Goal: Information Seeking & Learning: Find specific fact

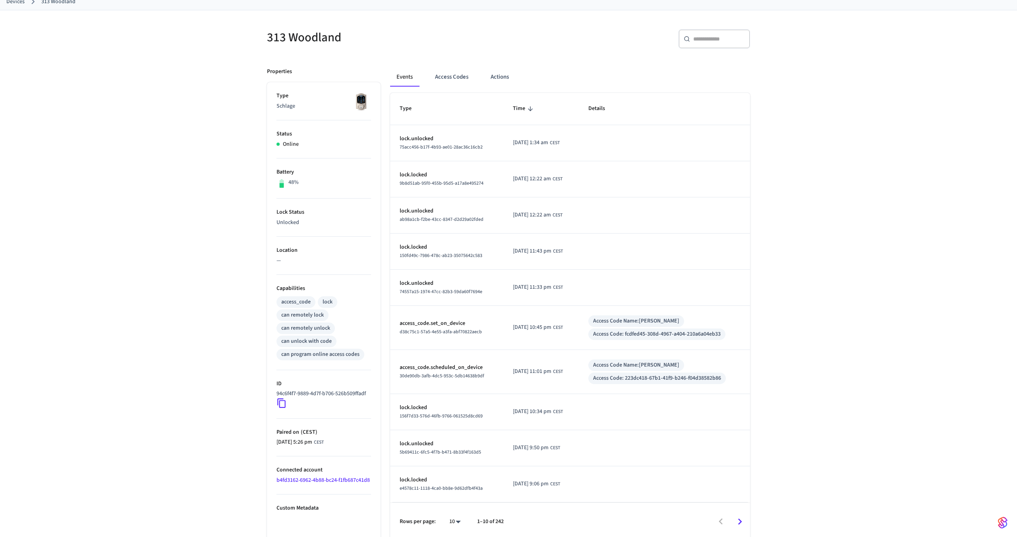
scroll to position [52, 0]
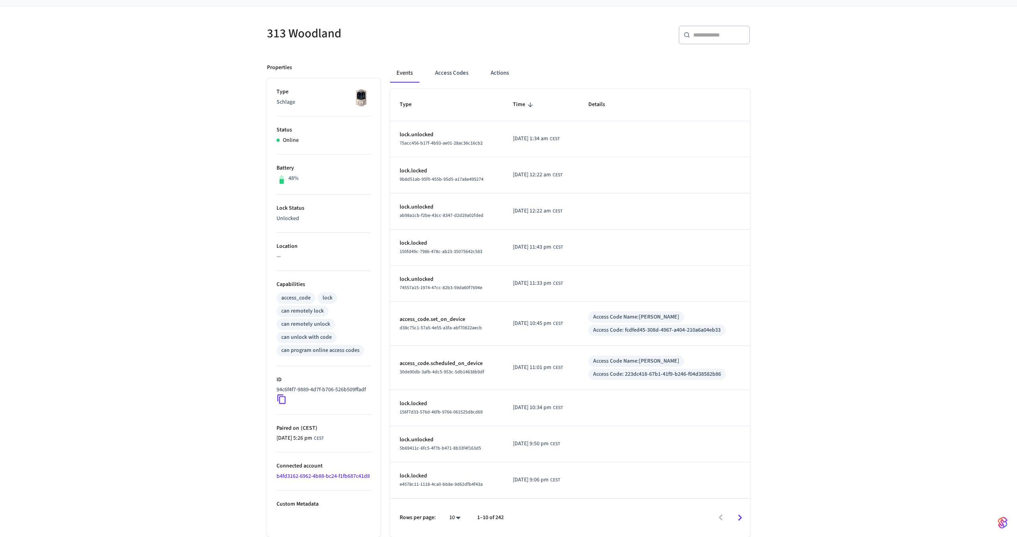
click at [740, 517] on icon "Go to next page" at bounding box center [740, 518] width 12 height 12
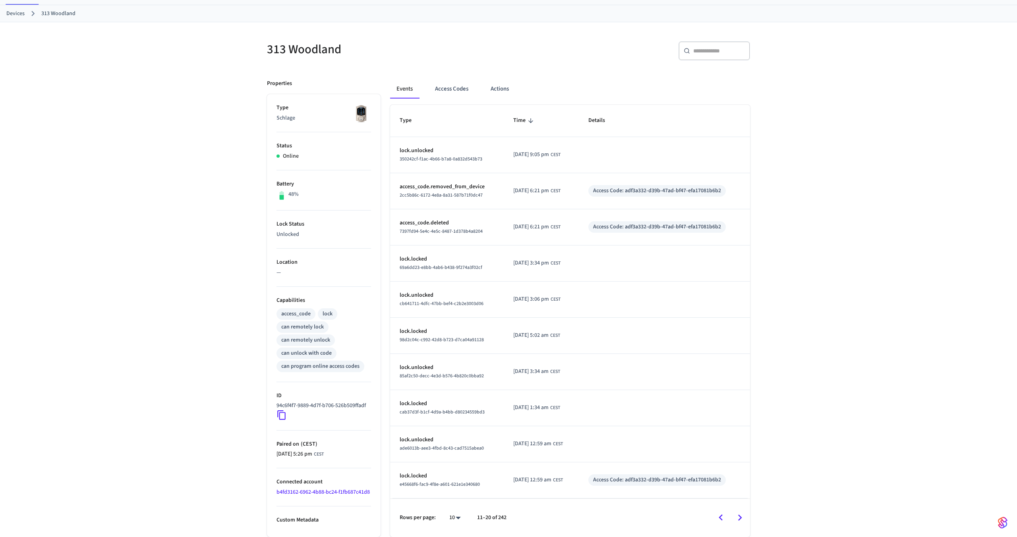
scroll to position [44, 0]
click at [740, 519] on icon "Go to next page" at bounding box center [740, 518] width 4 height 6
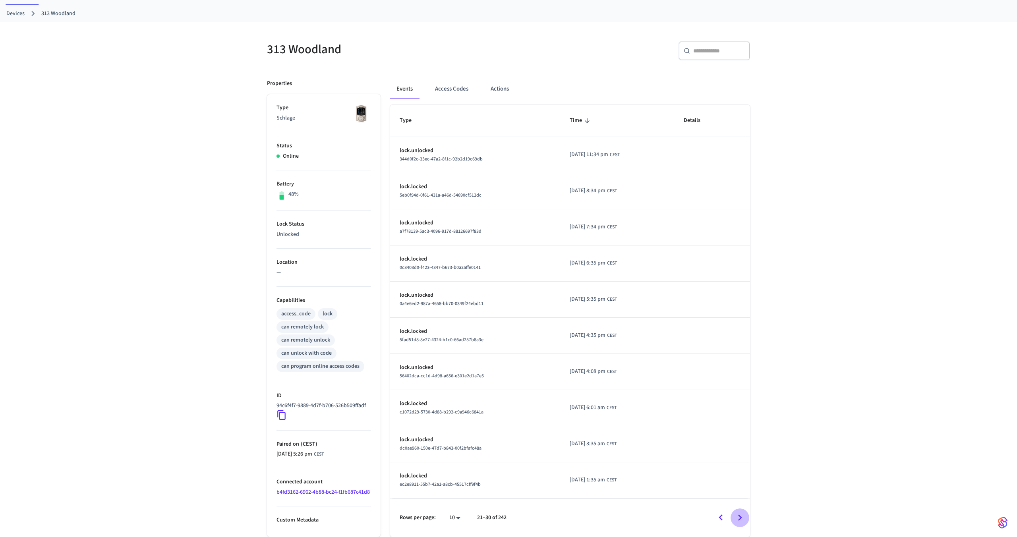
click at [740, 519] on icon "Go to next page" at bounding box center [740, 518] width 4 height 6
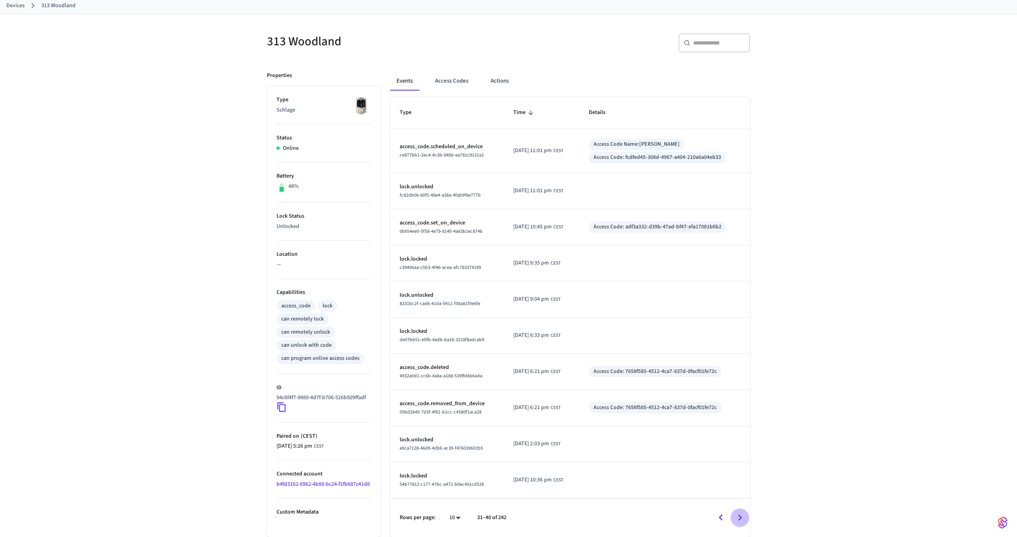
click at [740, 519] on icon "Go to next page" at bounding box center [740, 518] width 12 height 12
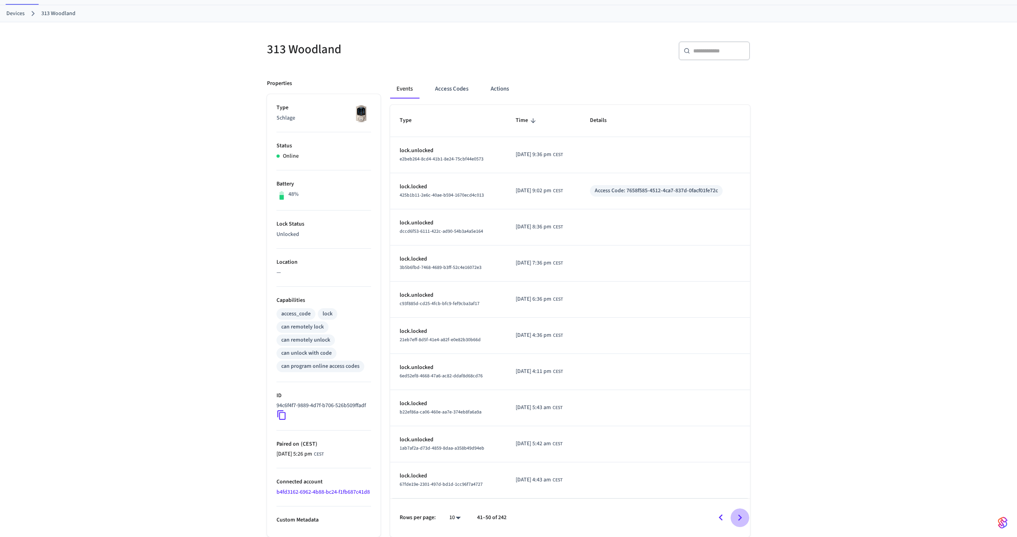
click at [740, 519] on icon "Go to next page" at bounding box center [740, 518] width 4 height 6
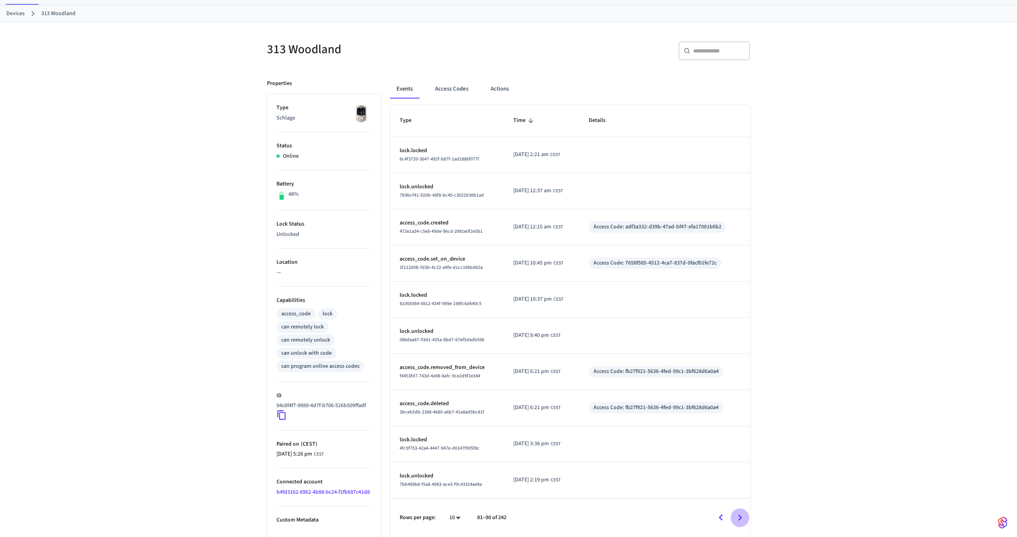
click at [740, 519] on icon "Go to next page" at bounding box center [740, 518] width 4 height 6
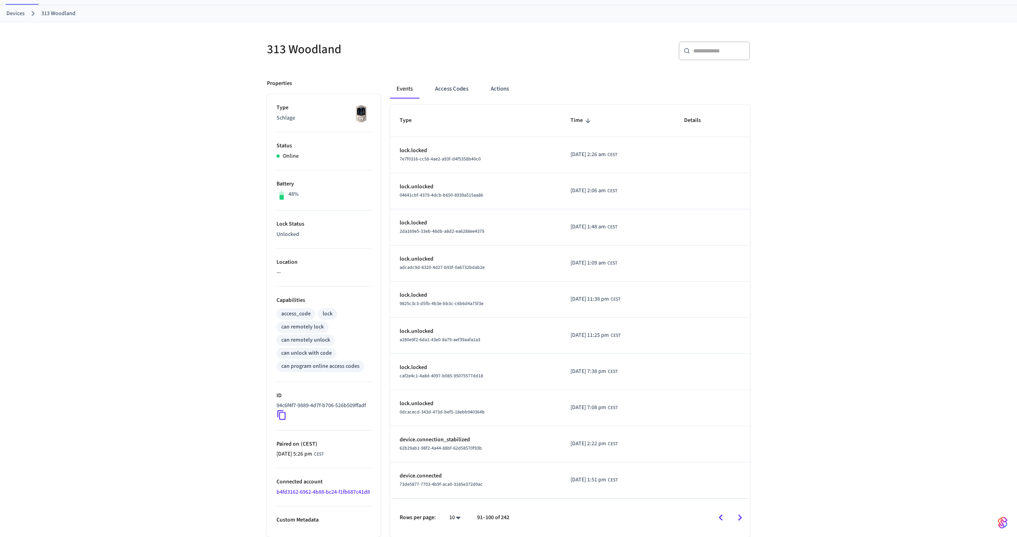
click at [740, 519] on icon "Go to next page" at bounding box center [740, 518] width 4 height 6
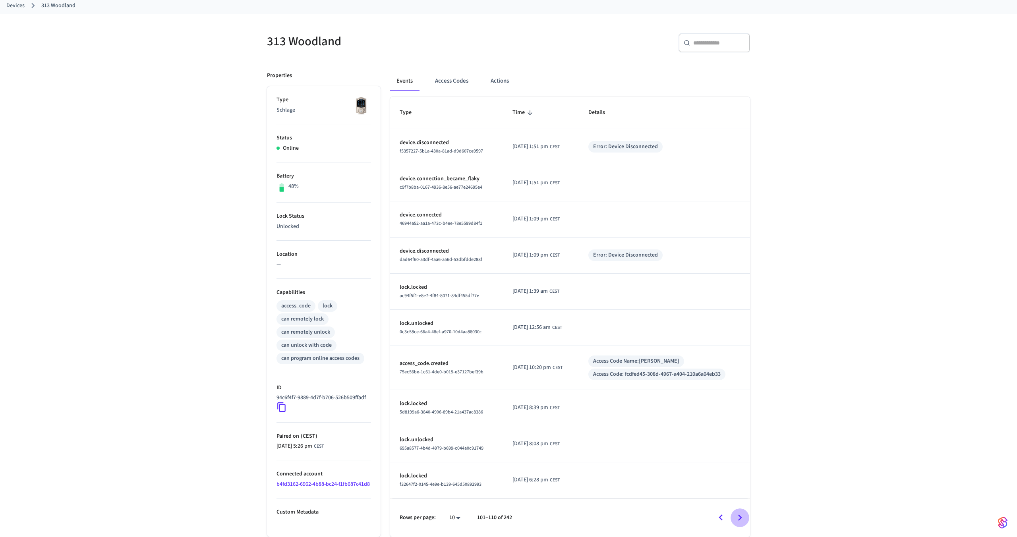
click at [740, 519] on icon "Go to next page" at bounding box center [740, 518] width 4 height 6
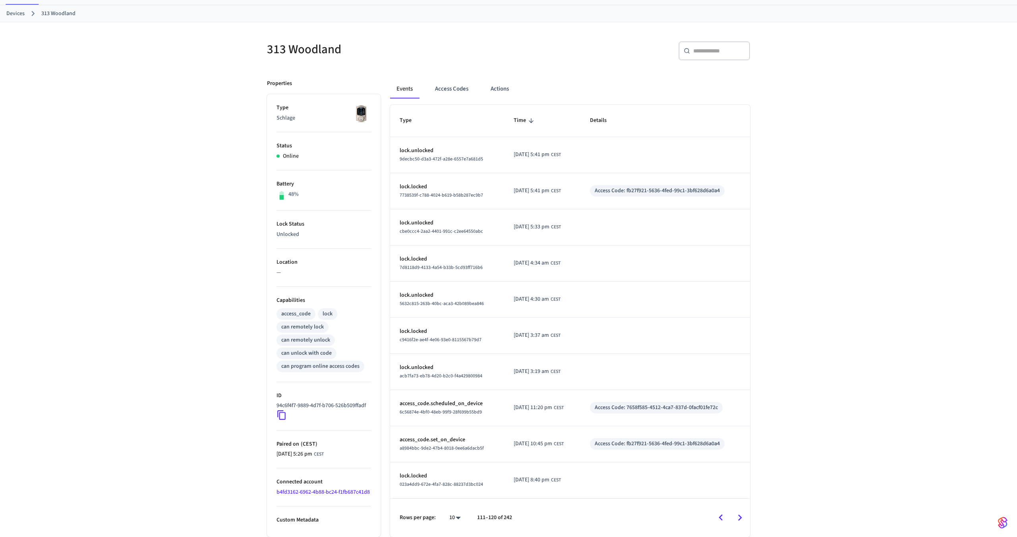
click at [740, 519] on icon "Go to next page" at bounding box center [740, 518] width 4 height 6
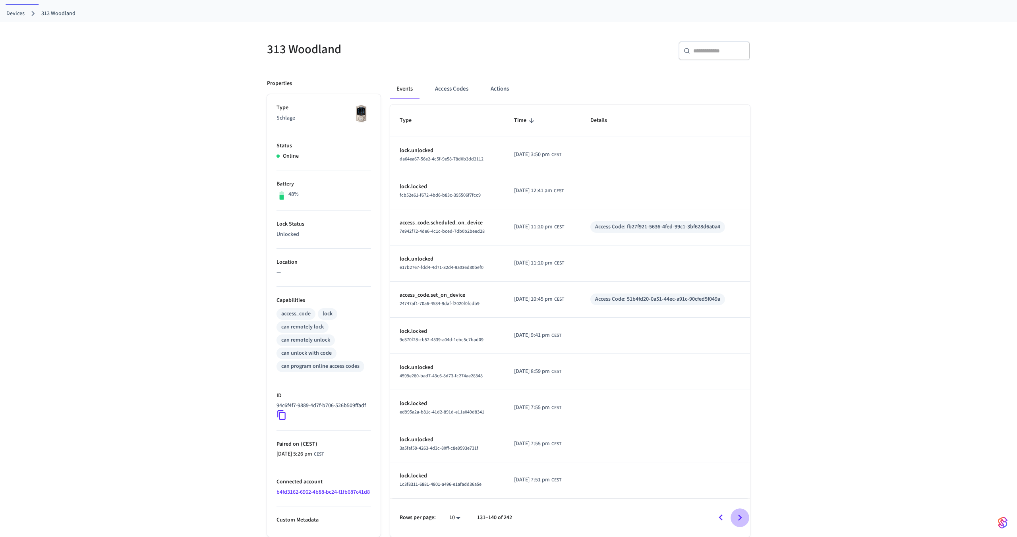
click at [740, 519] on icon "Go to next page" at bounding box center [740, 518] width 4 height 6
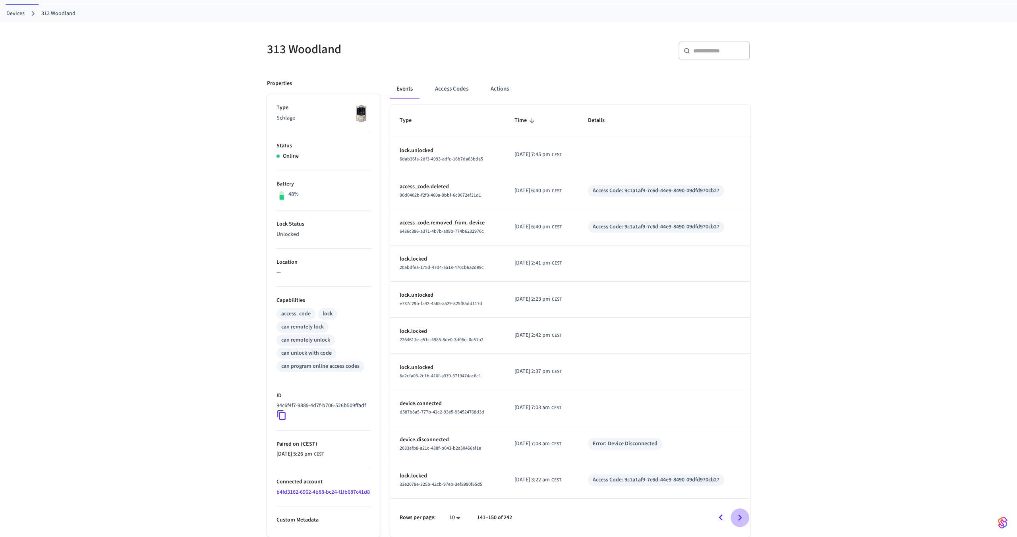
click at [740, 519] on icon "Go to next page" at bounding box center [740, 518] width 4 height 6
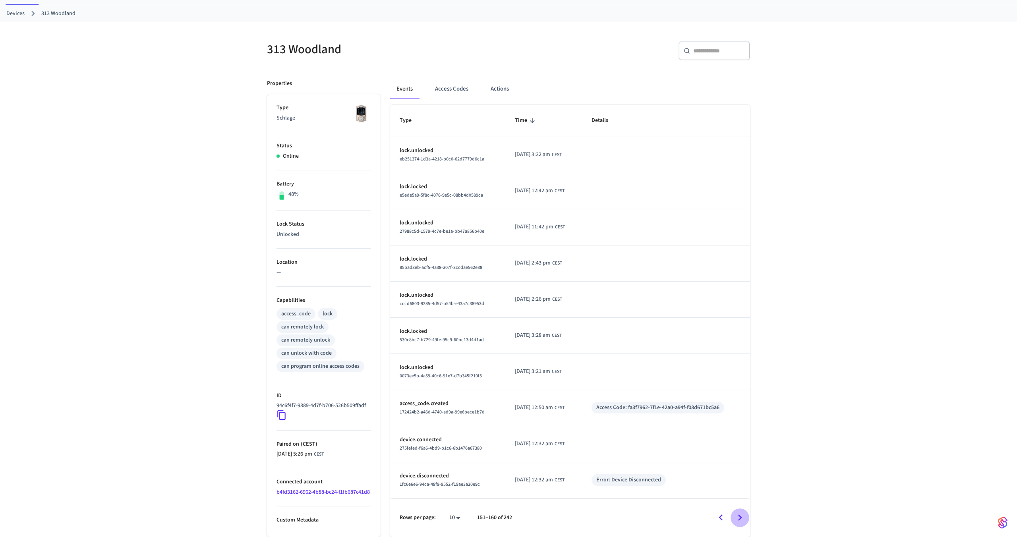
click at [740, 519] on icon "Go to next page" at bounding box center [740, 518] width 4 height 6
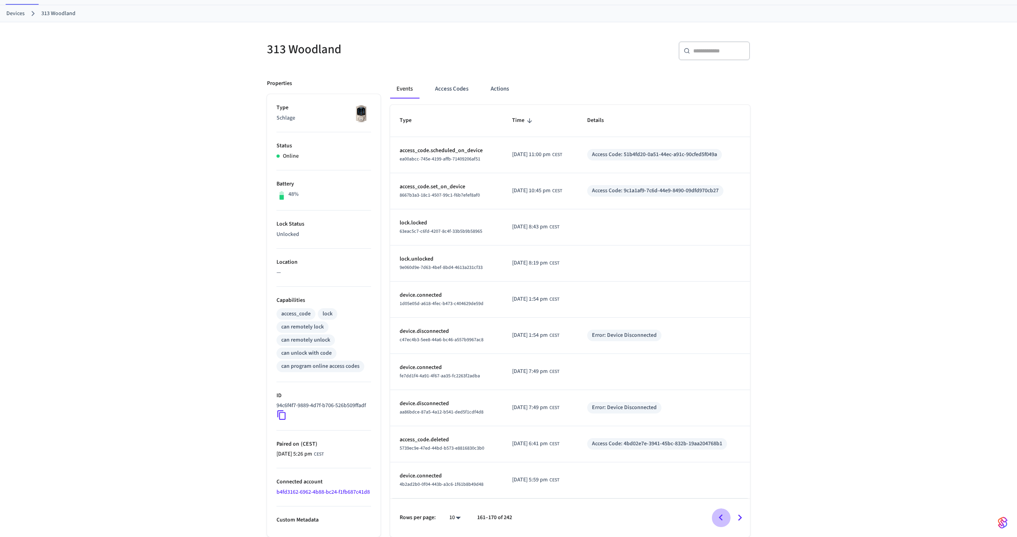
click at [716, 521] on icon "Go to previous page" at bounding box center [721, 518] width 12 height 12
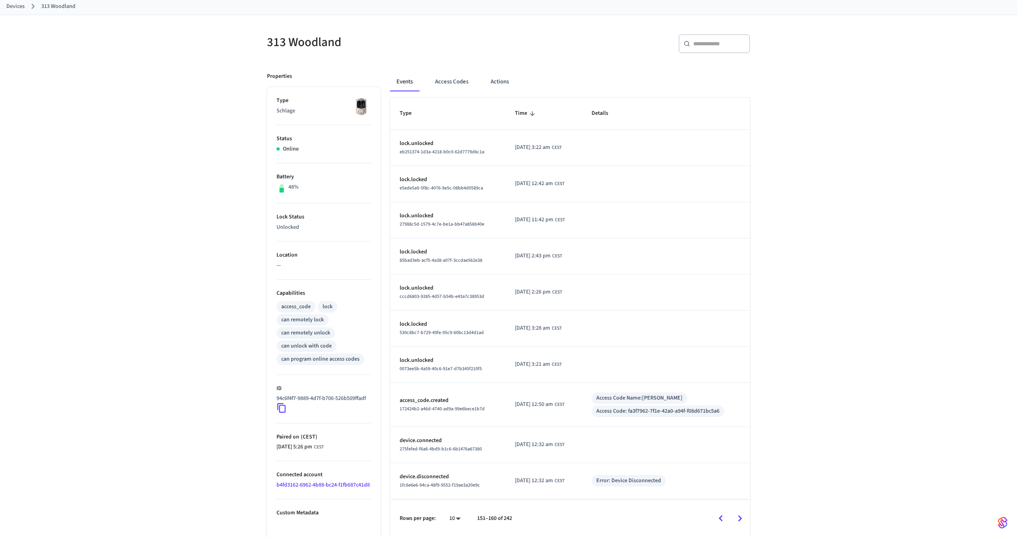
click at [738, 521] on icon "Go to next page" at bounding box center [740, 518] width 4 height 6
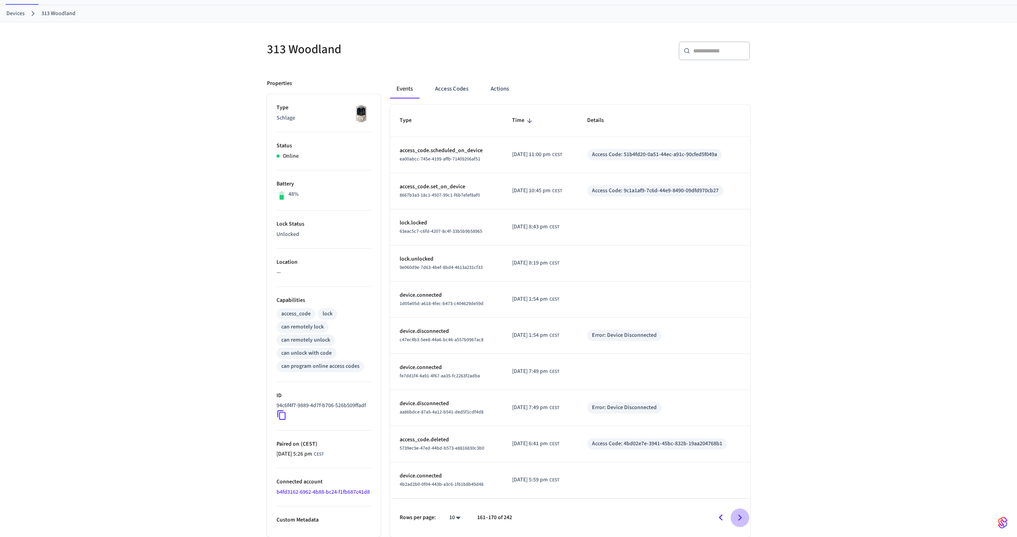
click at [733, 517] on button "Go to next page" at bounding box center [740, 518] width 19 height 19
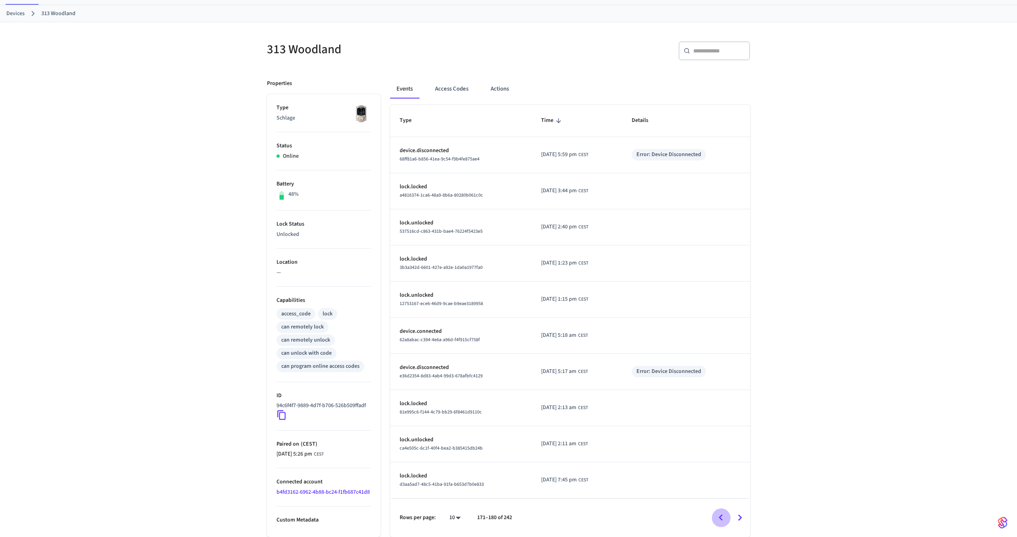
click at [719, 517] on icon "Go to previous page" at bounding box center [721, 518] width 12 height 12
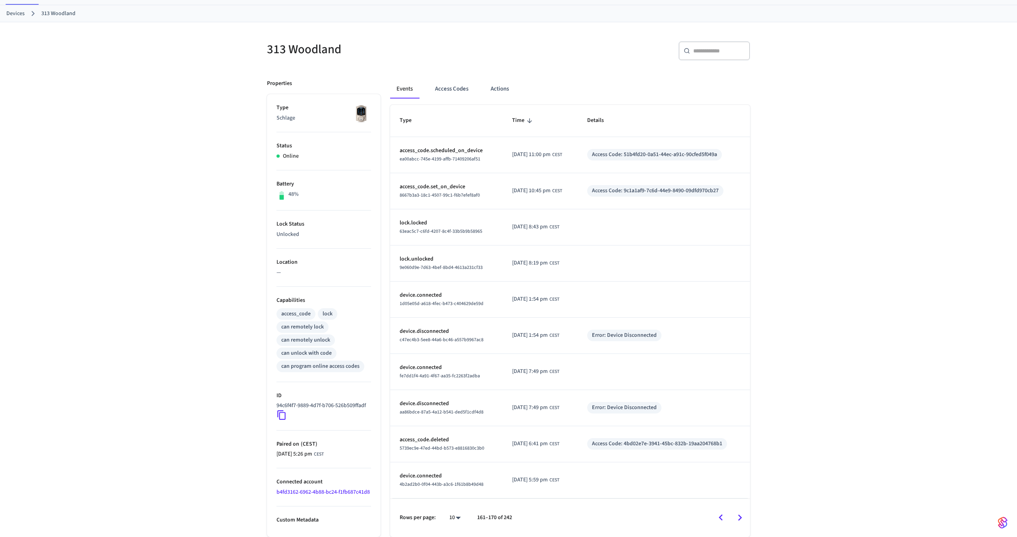
click at [720, 519] on icon "Go to previous page" at bounding box center [721, 518] width 4 height 6
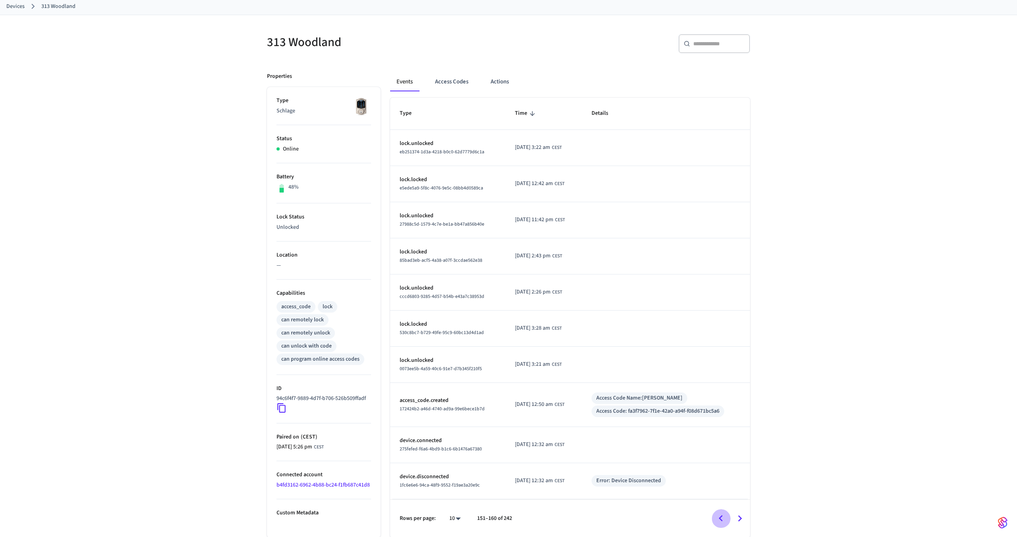
click at [721, 518] on icon "Go to previous page" at bounding box center [721, 518] width 4 height 6
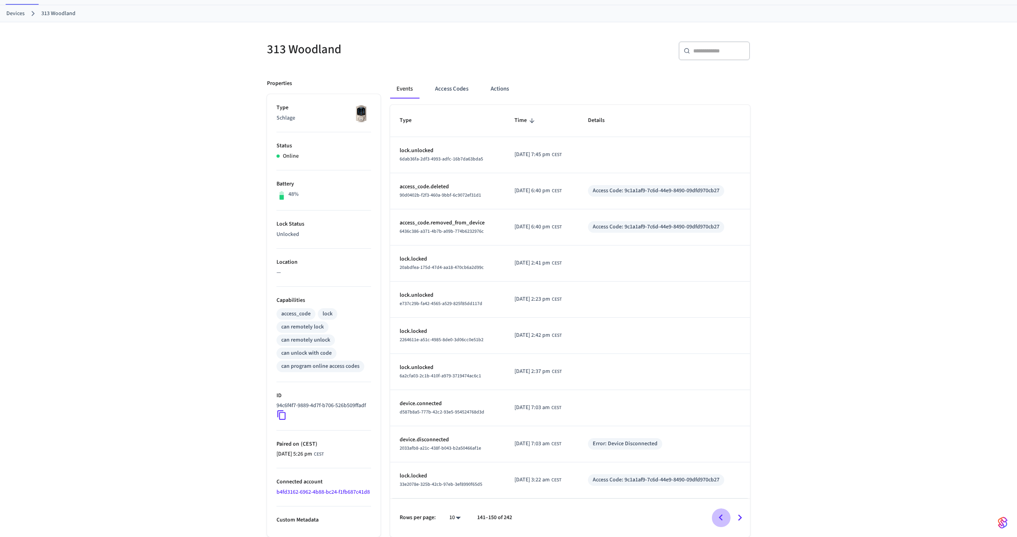
click at [721, 518] on icon "Go to previous page" at bounding box center [721, 518] width 12 height 12
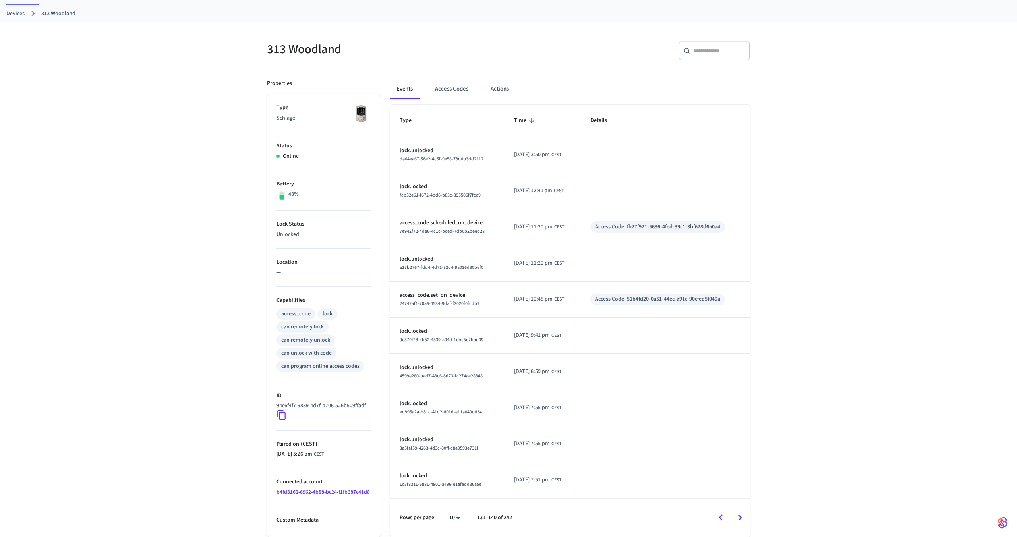
click at [721, 518] on icon "Go to previous page" at bounding box center [721, 518] width 12 height 12
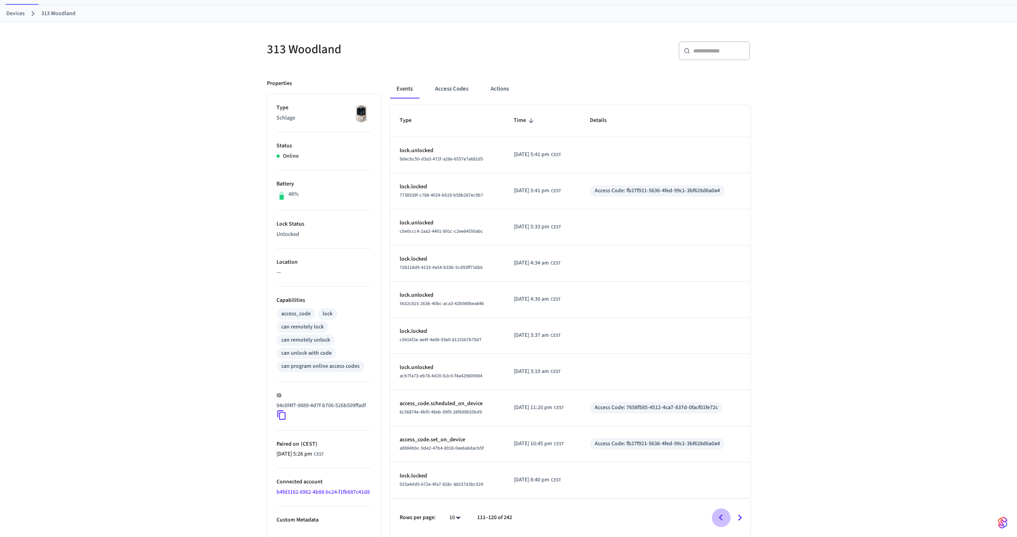
click at [721, 518] on icon "Go to previous page" at bounding box center [721, 518] width 12 height 12
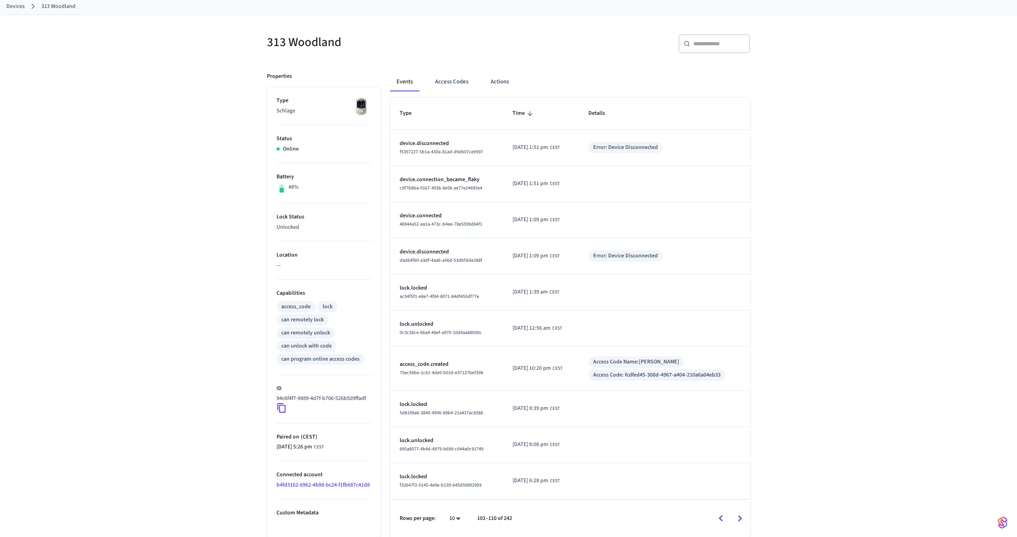
click at [720, 519] on icon "Go to previous page" at bounding box center [721, 518] width 4 height 6
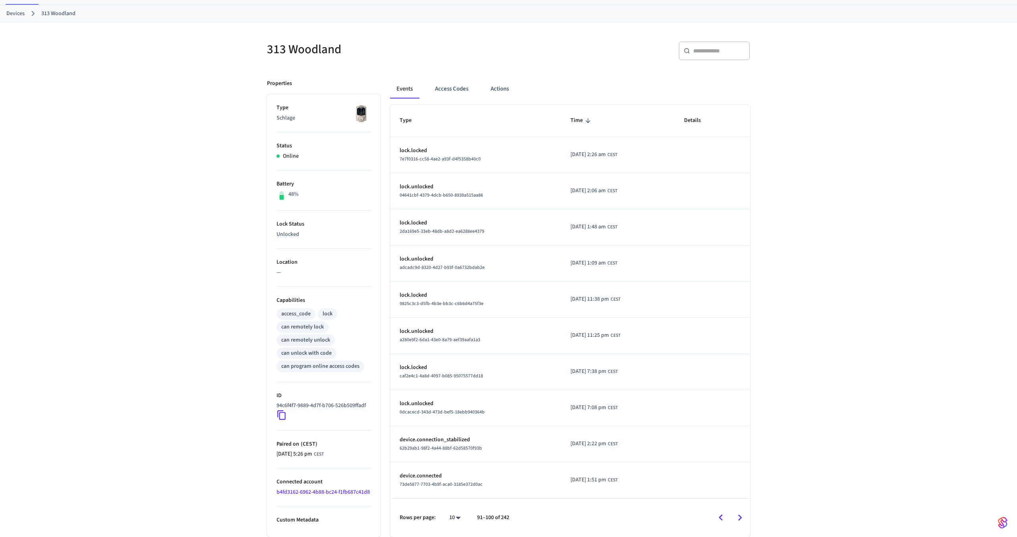
click at [734, 513] on icon "Go to next page" at bounding box center [740, 518] width 12 height 12
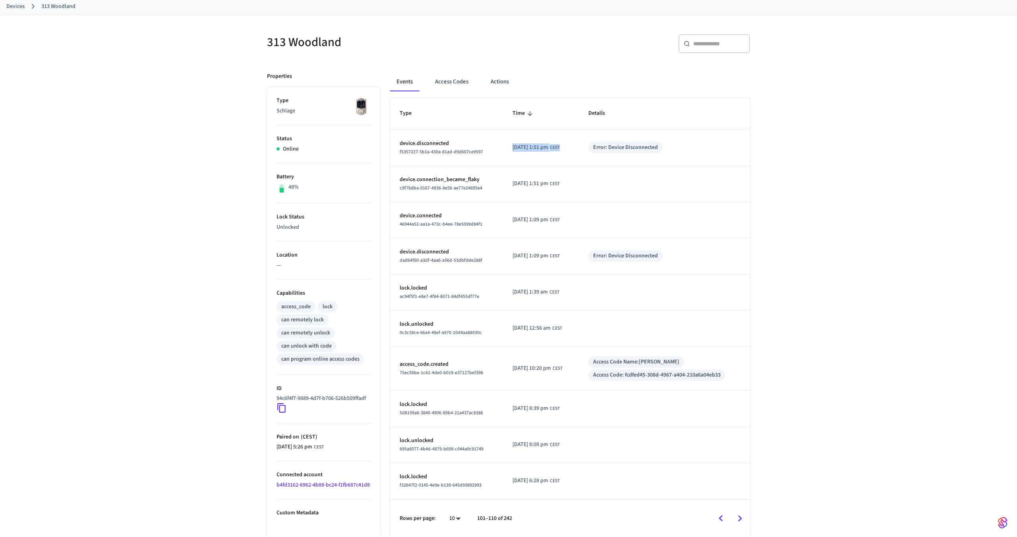
drag, startPoint x: 507, startPoint y: 145, endPoint x: 572, endPoint y: 146, distance: 65.2
click at [572, 146] on td "[DATE] 1:51 pm CEST" at bounding box center [541, 148] width 76 height 36
copy div "[DATE] 1:51 pm CEST"
click at [540, 196] on td "[DATE] 1:51 pm CEST" at bounding box center [541, 184] width 76 height 36
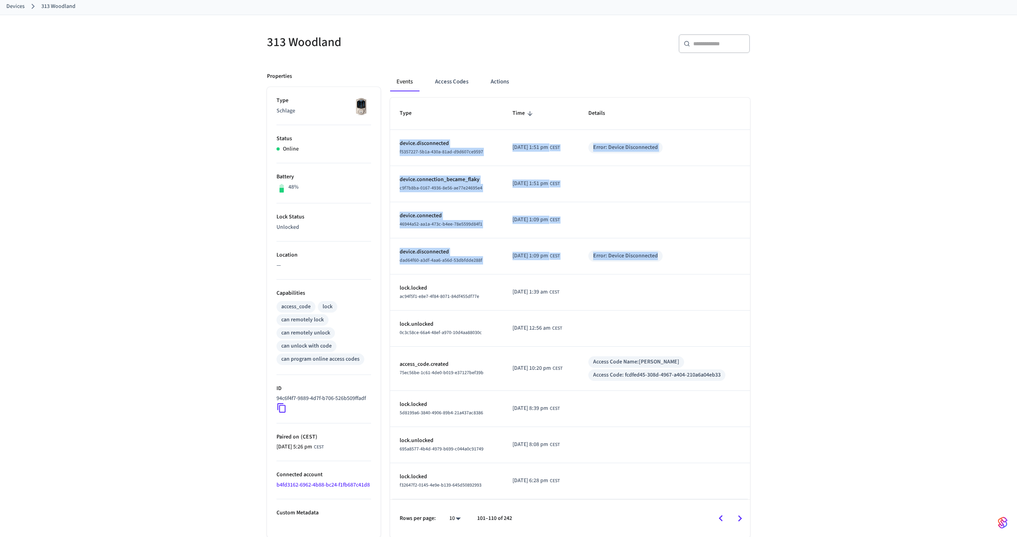
drag, startPoint x: 686, startPoint y: 254, endPoint x: 393, endPoint y: 147, distance: 312.1
click at [393, 147] on tbody "device.disconnected f5357227-5b1a-430a-81ad-d9d607ce9597 [DATE] 1:51 pm CEST Er…" at bounding box center [570, 315] width 360 height 370
copy tbody "device.disconnected f5357227-5b1a-430a-81ad-d9d607ce9597 [DATE] 1:51 pm CEST Er…"
click at [447, 272] on td "device.disconnected dad64f60-a3df-4aa6-a56d-53dbfdde288f" at bounding box center [446, 256] width 113 height 36
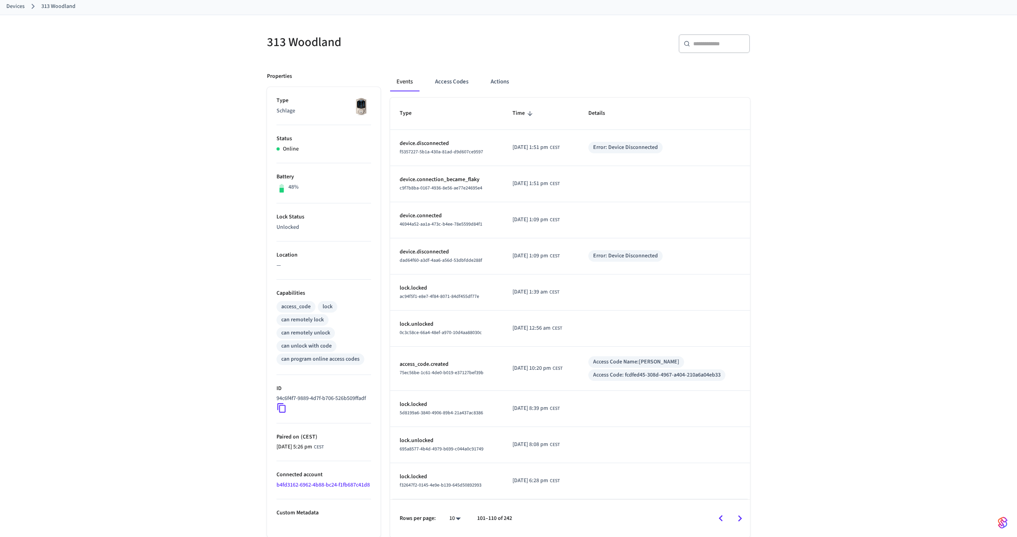
click at [543, 268] on td "[DATE] 1:09 pm CEST" at bounding box center [541, 256] width 76 height 36
drag, startPoint x: 507, startPoint y: 256, endPoint x: 577, endPoint y: 257, distance: 70.3
click at [577, 257] on td "[DATE] 1:09 pm CEST" at bounding box center [541, 256] width 76 height 36
copy div "[DATE] 1:09 pm CEST"
